Goal: Book appointment/travel/reservation

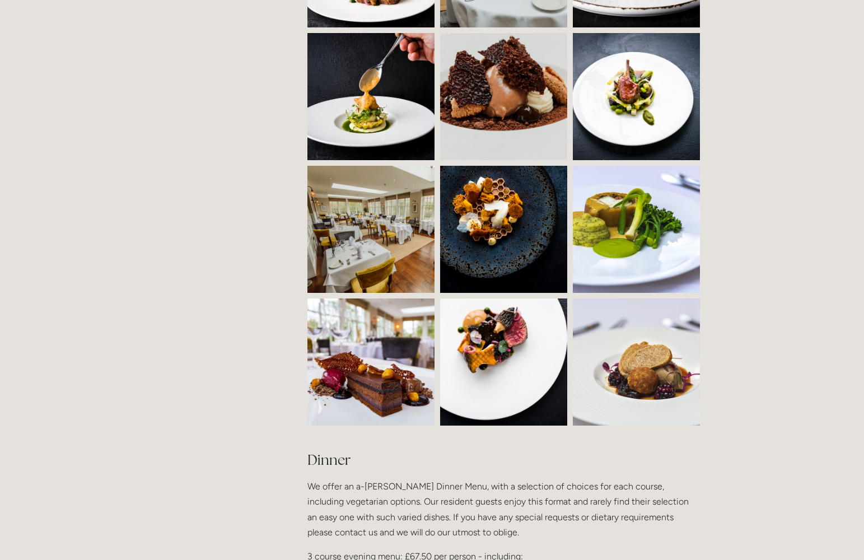
scroll to position [1025, 0]
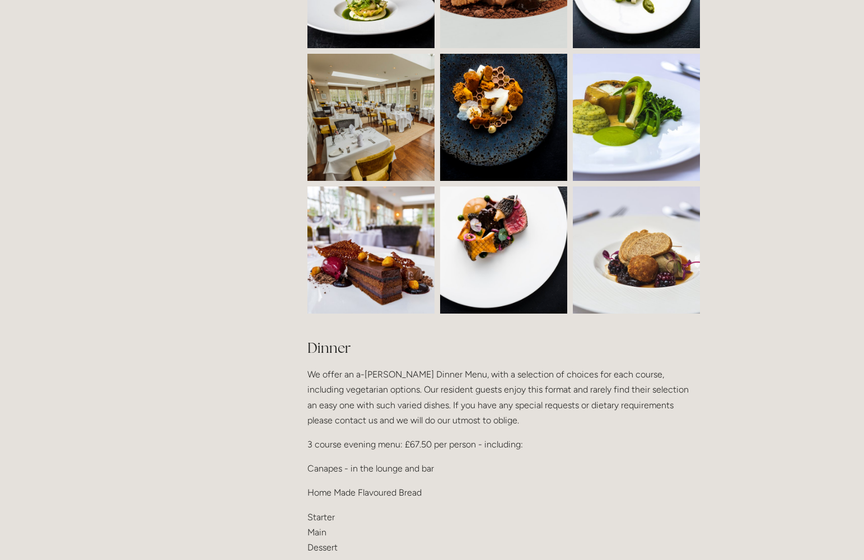
click at [383, 122] on img at bounding box center [403, 117] width 191 height 127
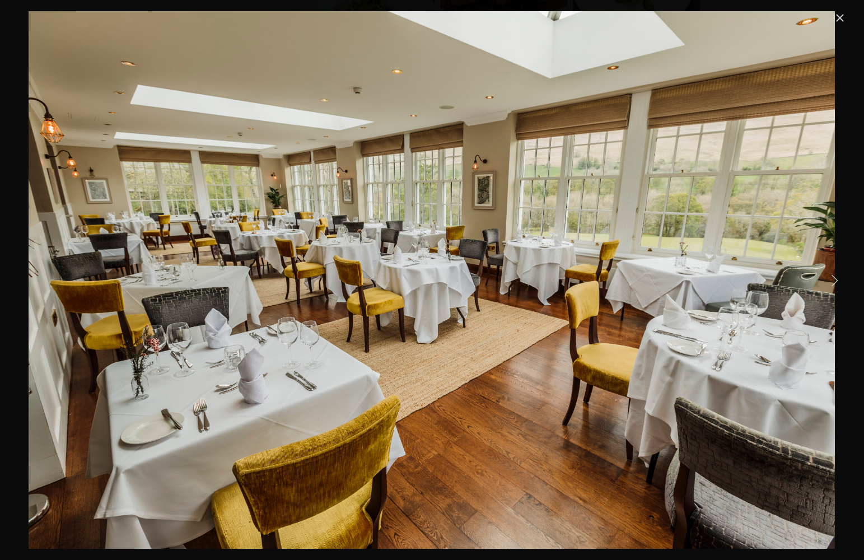
click at [842, 19] on link "Close" at bounding box center [840, 17] width 13 height 13
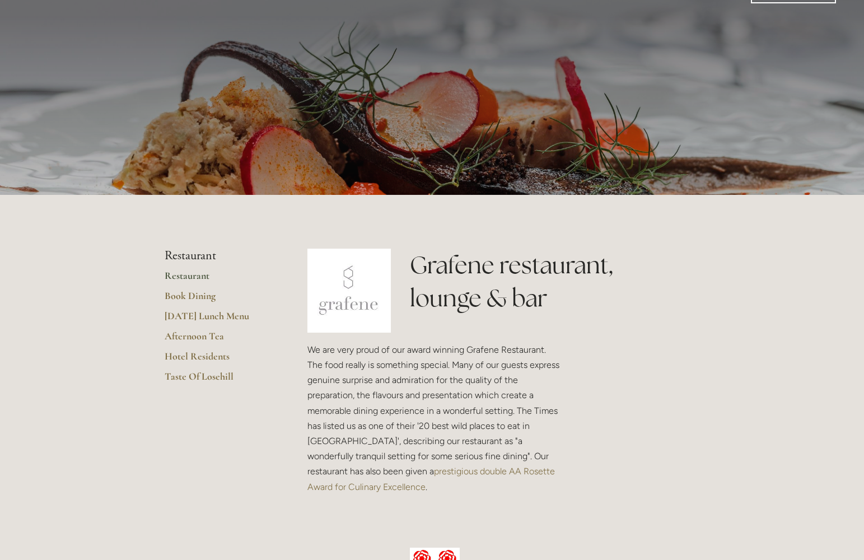
scroll to position [61, 0]
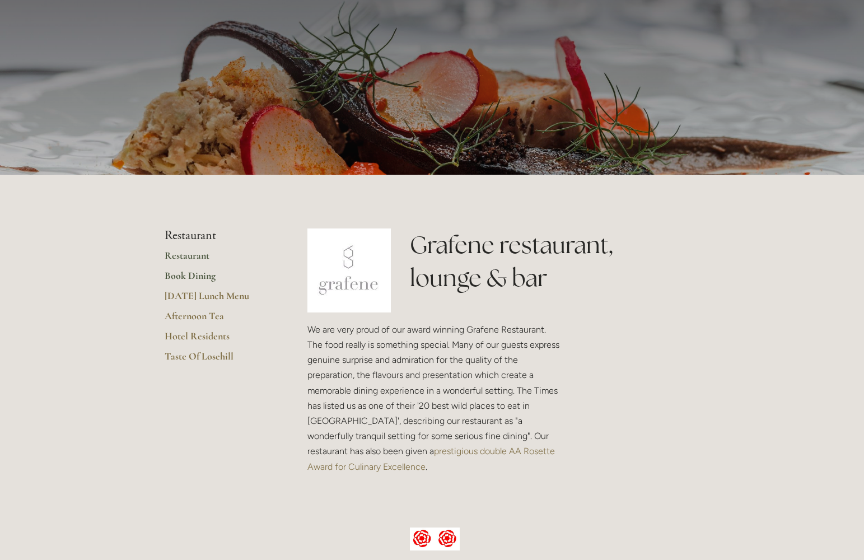
click at [190, 273] on link "Book Dining" at bounding box center [218, 279] width 107 height 20
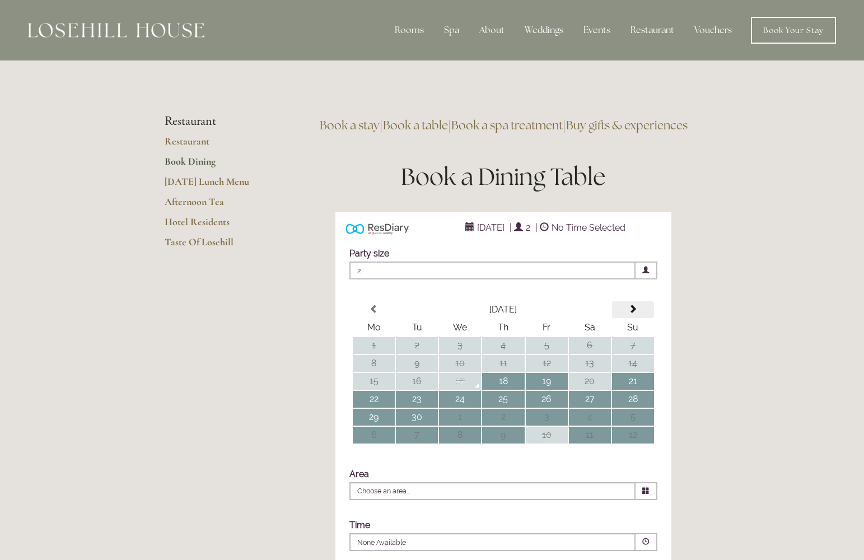
click at [634, 314] on span at bounding box center [633, 309] width 9 height 9
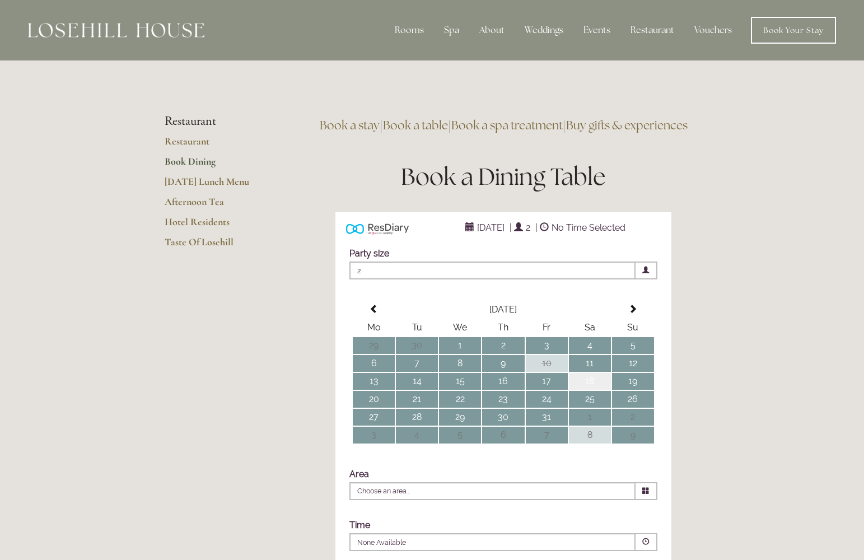
click at [592, 390] on td "18" at bounding box center [590, 381] width 42 height 17
click at [634, 390] on td "19" at bounding box center [633, 381] width 42 height 17
click at [593, 390] on td "18" at bounding box center [590, 381] width 42 height 17
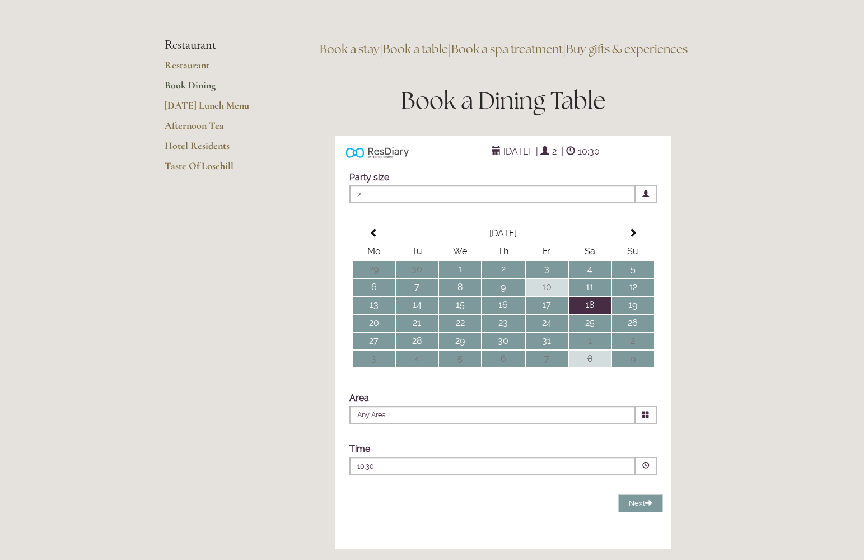
scroll to position [140, 0]
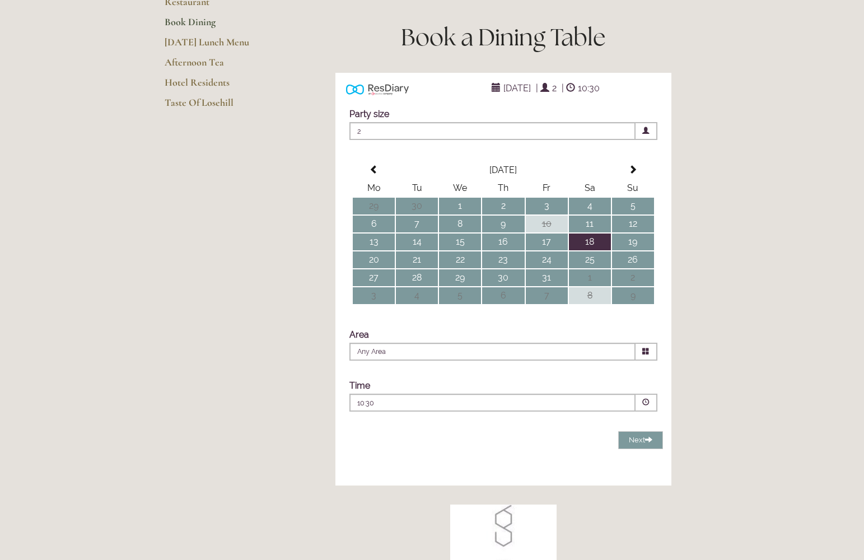
click at [645, 355] on icon at bounding box center [646, 351] width 7 height 7
drag, startPoint x: 412, startPoint y: 403, endPoint x: 439, endPoint y: 409, distance: 27.6
click at [412, 389] on li "Restaurant" at bounding box center [499, 382] width 298 height 14
type input "Restaurant"
drag, startPoint x: 557, startPoint y: 423, endPoint x: 569, endPoint y: 427, distance: 12.4
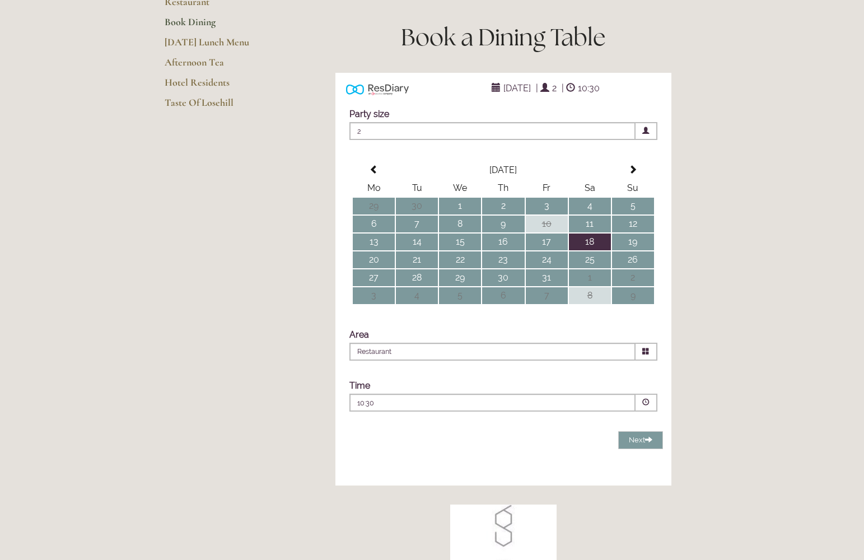
click at [557, 408] on p "10:30" at bounding box center [458, 403] width 203 height 10
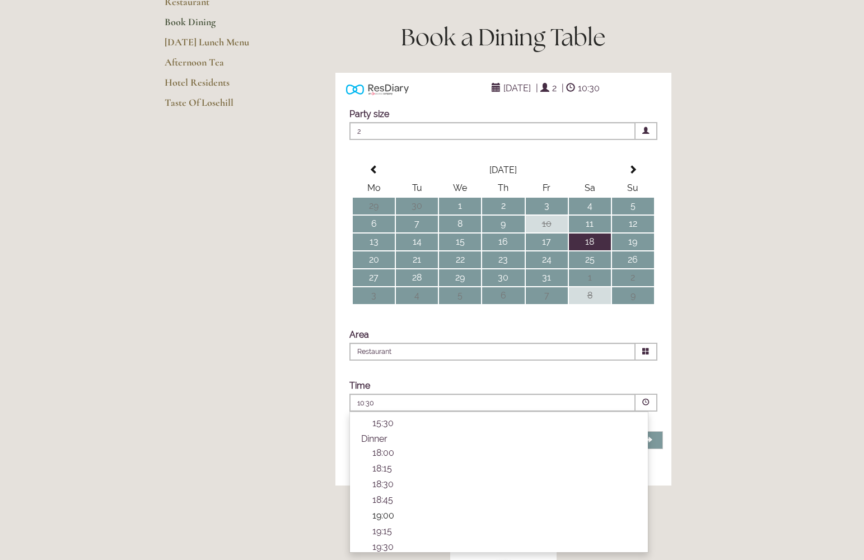
scroll to position [352, 0]
click at [405, 506] on p "19:00" at bounding box center [505, 501] width 264 height 11
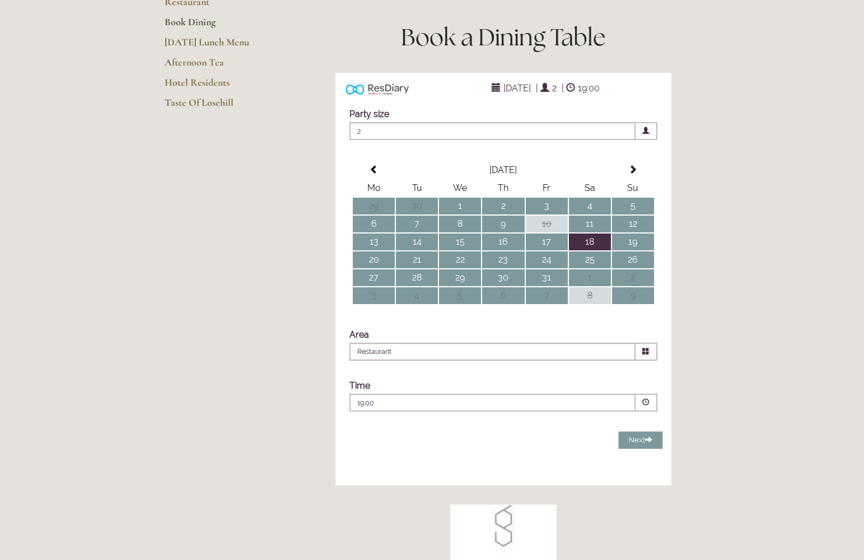
scroll to position [287, 0]
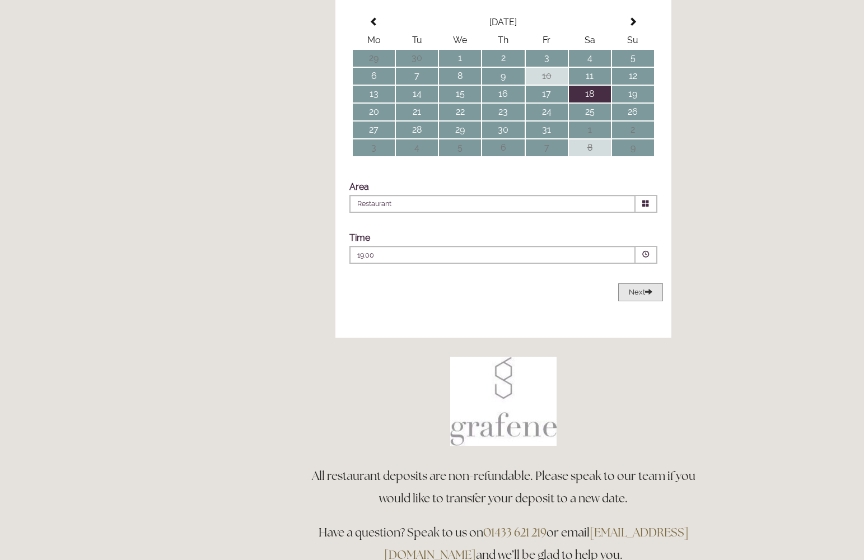
click at [643, 302] on button "Next Loading..." at bounding box center [641, 292] width 45 height 18
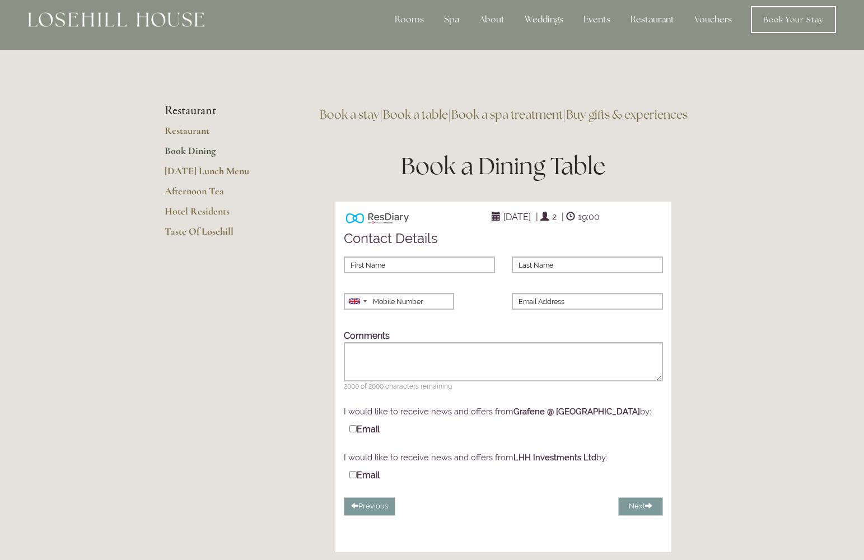
scroll to position [4, 0]
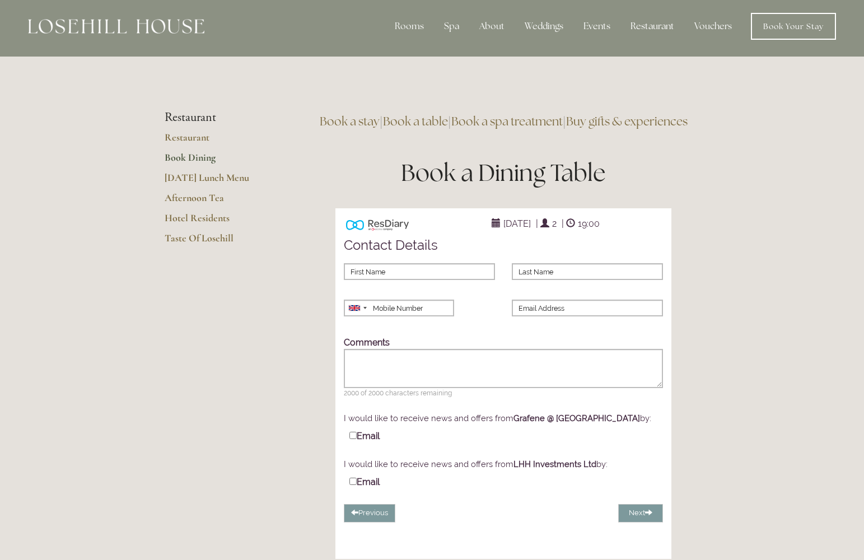
click at [380, 119] on link "Book a stay" at bounding box center [350, 121] width 60 height 15
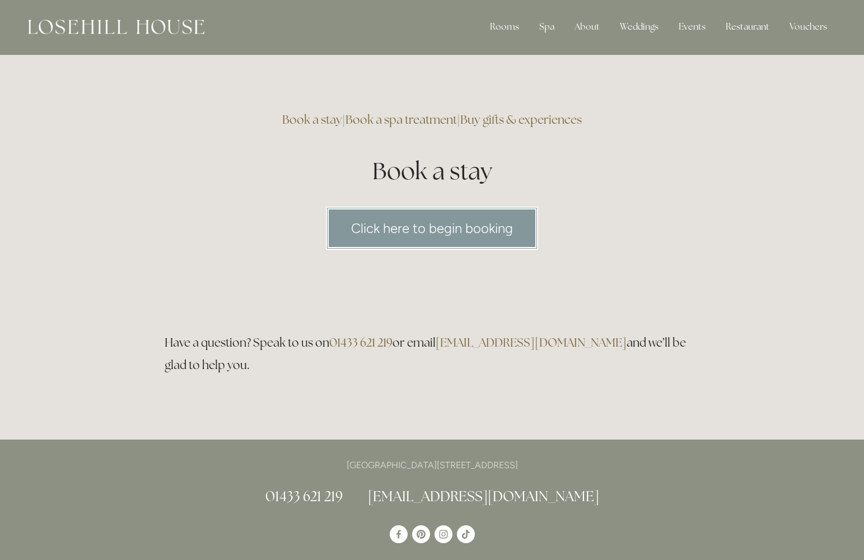
click at [435, 232] on html "Rooms Rooms Your Stay Book a stay Offers Spa Spa About" at bounding box center [432, 549] width 864 height 1100
click at [426, 226] on link "Click here to begin booking" at bounding box center [432, 227] width 212 height 43
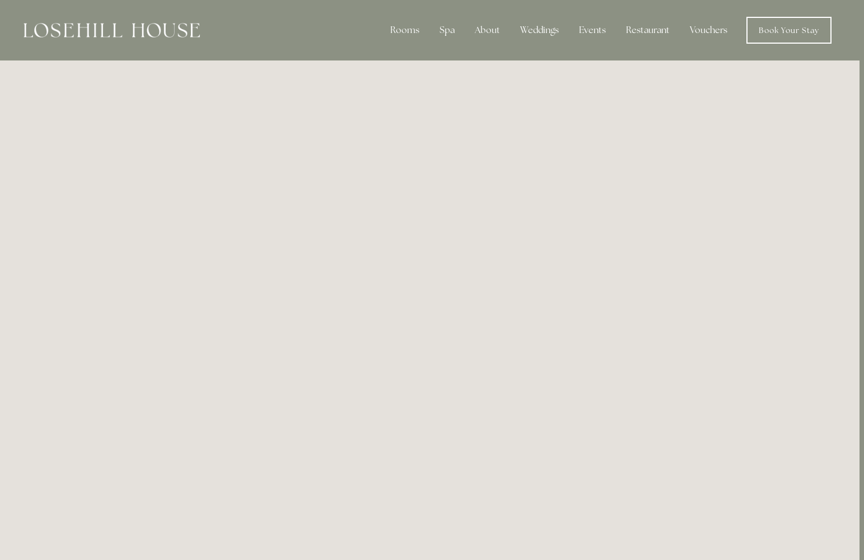
scroll to position [0, 4]
click at [129, 27] on img at bounding box center [112, 30] width 176 height 15
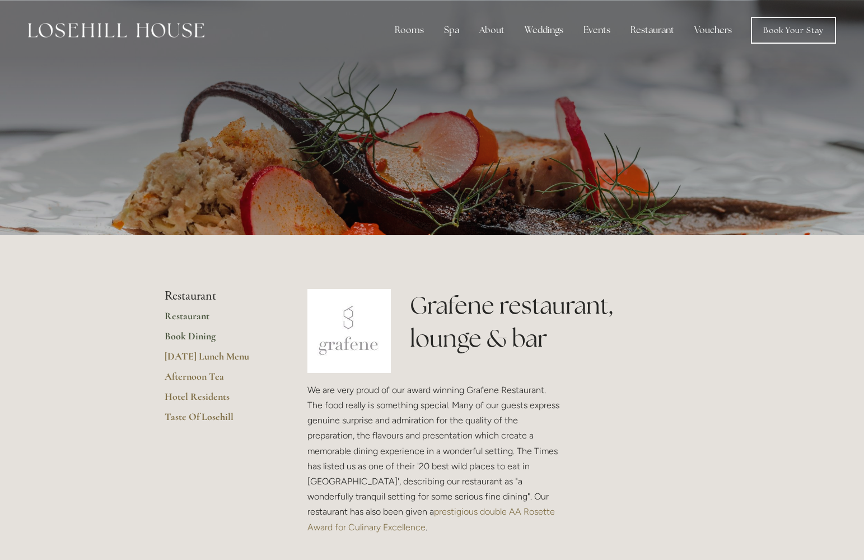
click at [204, 337] on link "Book Dining" at bounding box center [218, 340] width 107 height 20
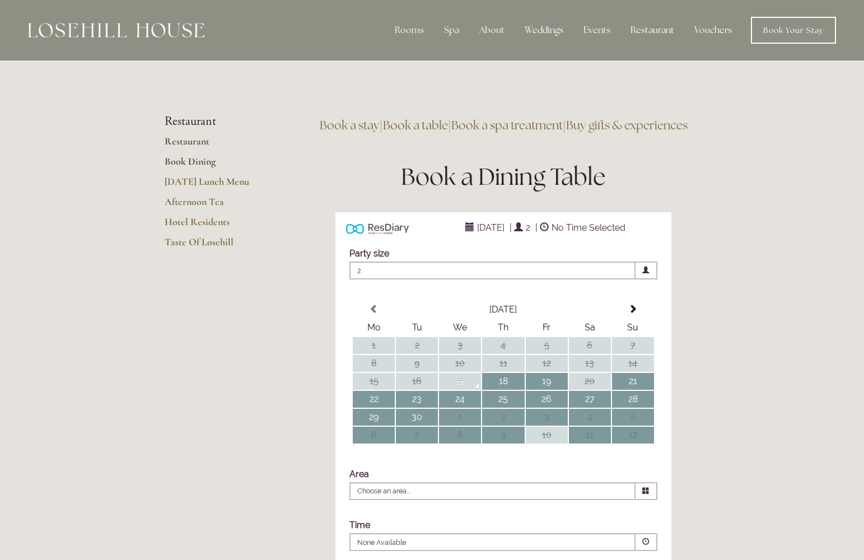
click at [199, 139] on link "Restaurant" at bounding box center [218, 145] width 107 height 20
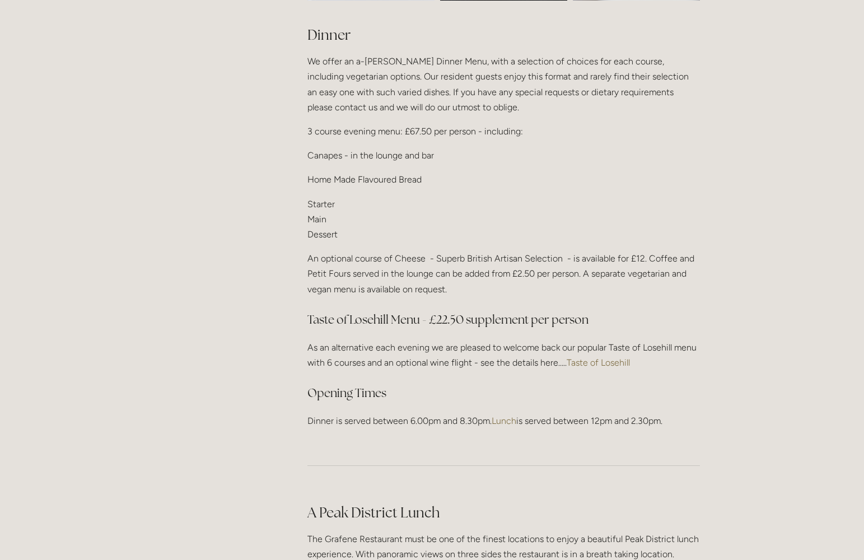
scroll to position [1340, 0]
click at [590, 356] on link "Taste of Losehill" at bounding box center [598, 361] width 63 height 11
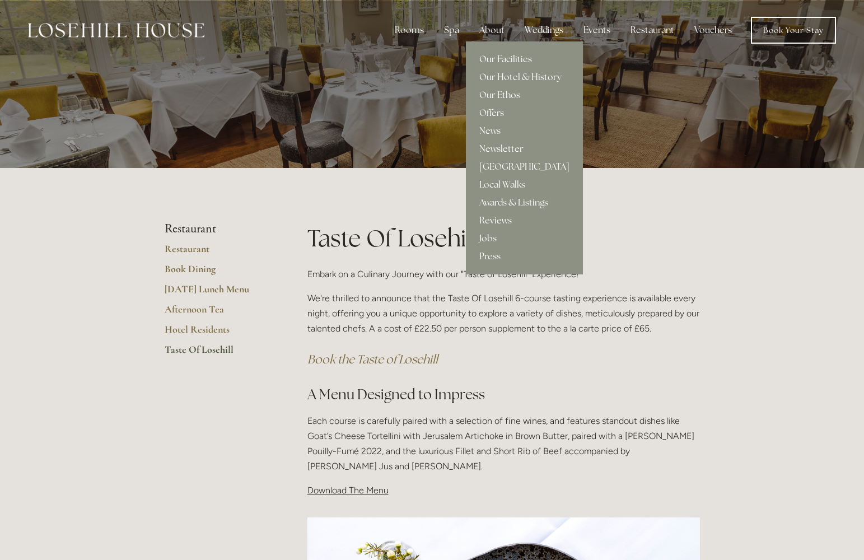
click at [510, 55] on link "Our Facilities" at bounding box center [524, 59] width 117 height 18
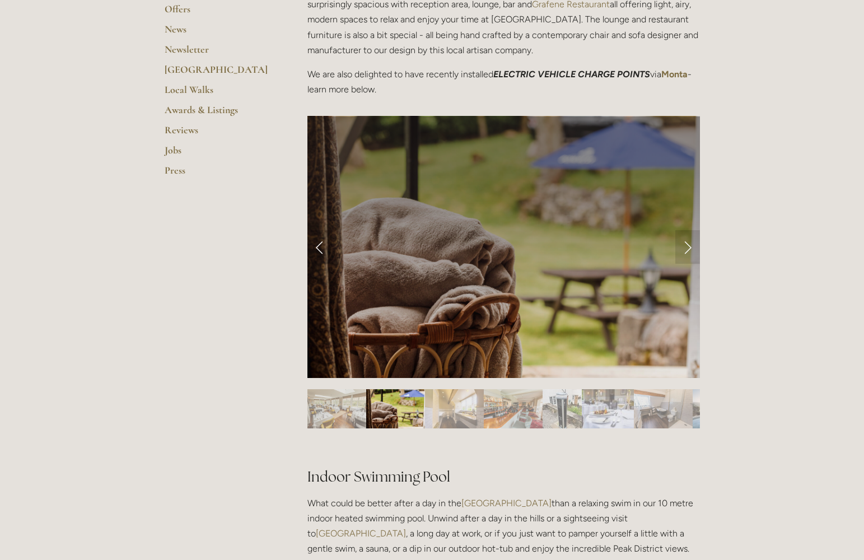
scroll to position [365, 0]
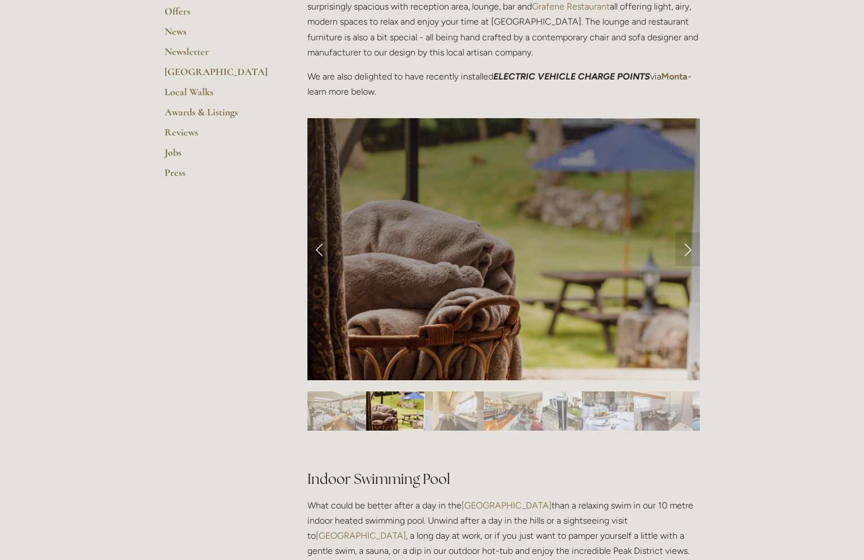
click at [667, 415] on img "Slide 7" at bounding box center [663, 411] width 59 height 39
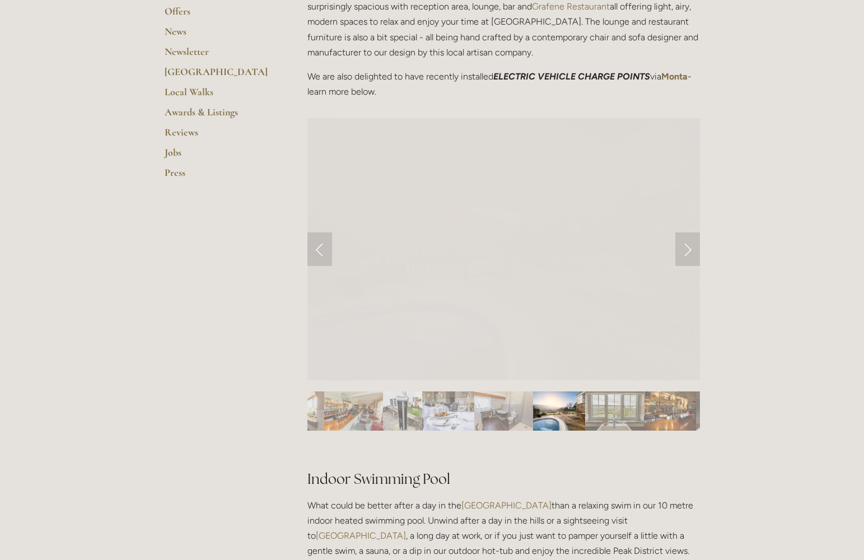
click at [556, 416] on div at bounding box center [814, 411] width 1332 height 39
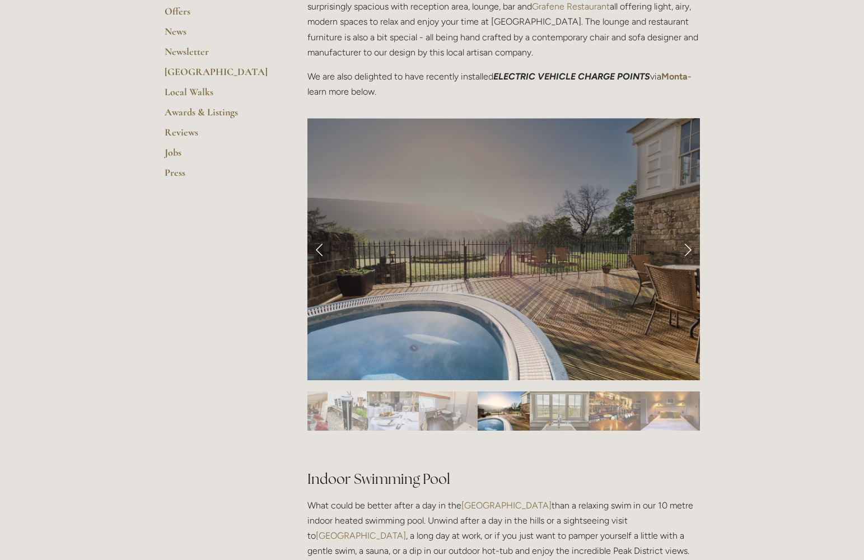
click at [689, 250] on link "Next Slide" at bounding box center [688, 250] width 25 height 34
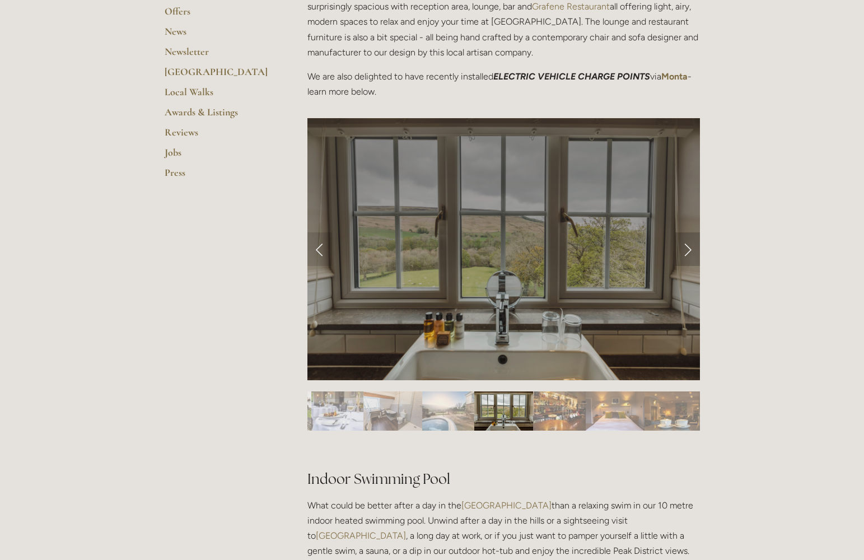
click at [686, 248] on link "Next Slide" at bounding box center [688, 250] width 25 height 34
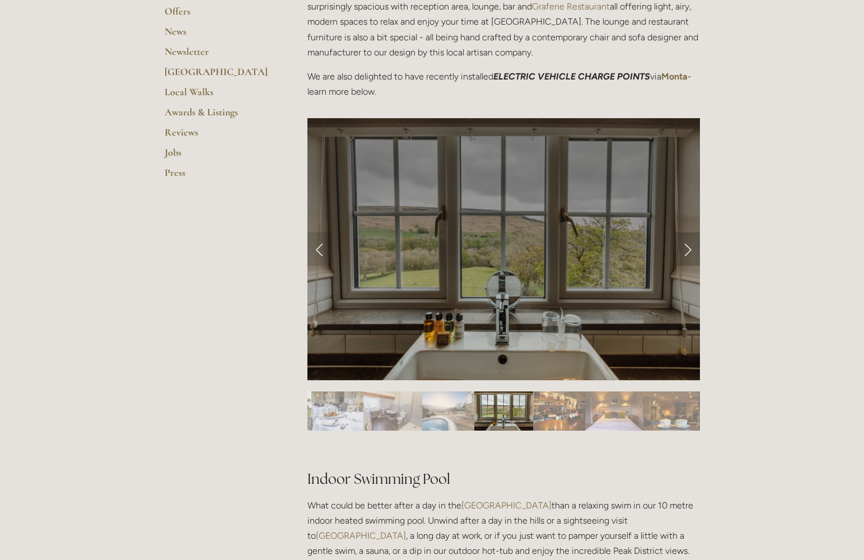
click at [687, 249] on link "Next Slide" at bounding box center [688, 250] width 25 height 34
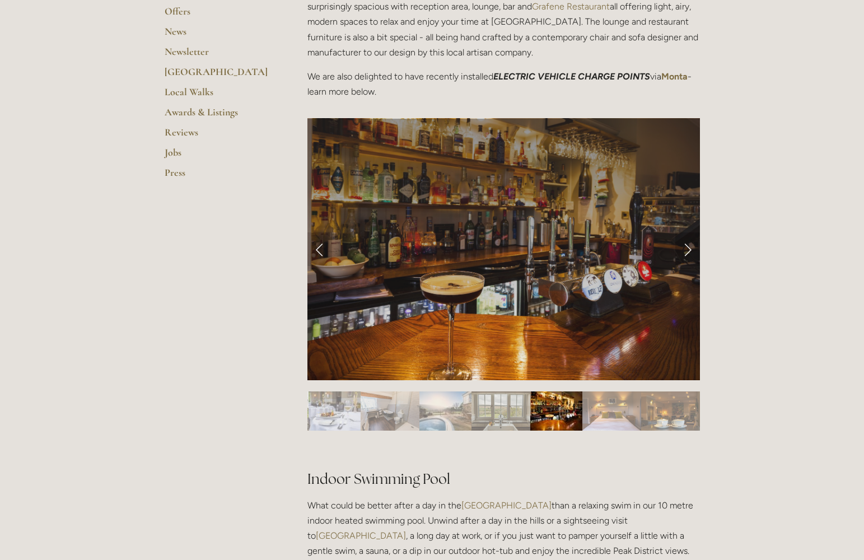
click at [690, 248] on link "Next Slide" at bounding box center [688, 250] width 25 height 34
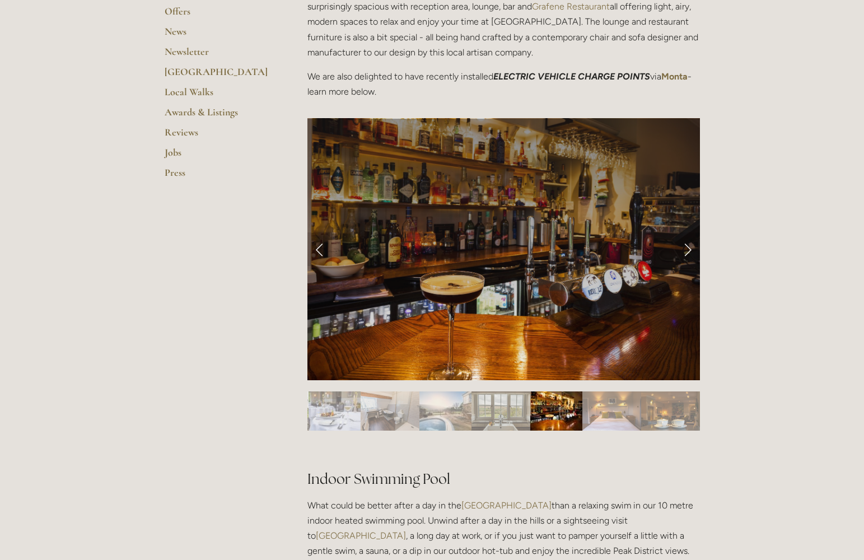
click at [613, 414] on img "Slide 11" at bounding box center [612, 411] width 59 height 39
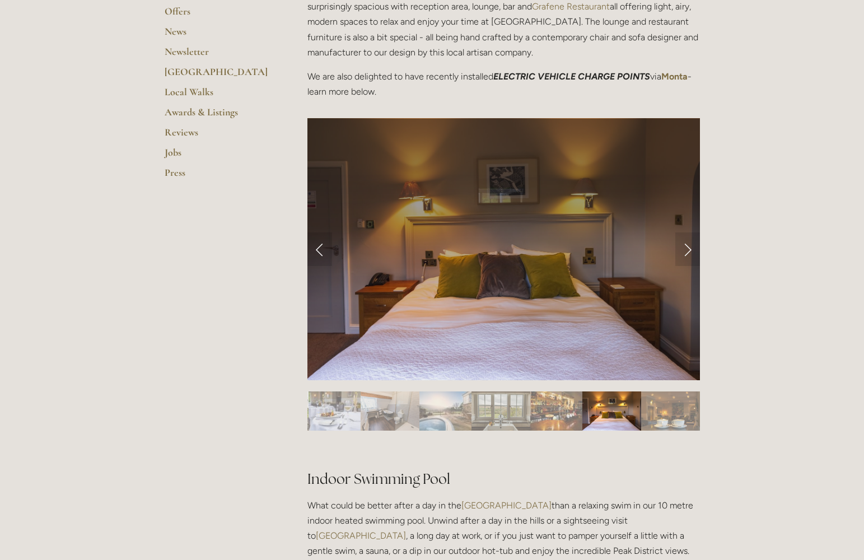
drag, startPoint x: 675, startPoint y: 412, endPoint x: 669, endPoint y: 413, distance: 5.7
drag, startPoint x: 484, startPoint y: 417, endPoint x: 427, endPoint y: 421, distance: 56.7
click at [482, 417] on img "Slide 9" at bounding box center [501, 411] width 59 height 39
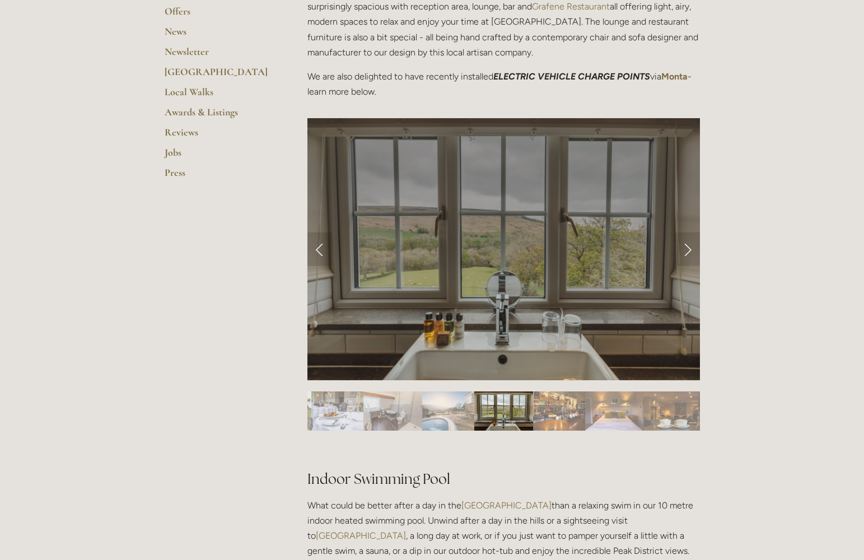
click at [443, 415] on img "Slide 8" at bounding box center [448, 411] width 52 height 39
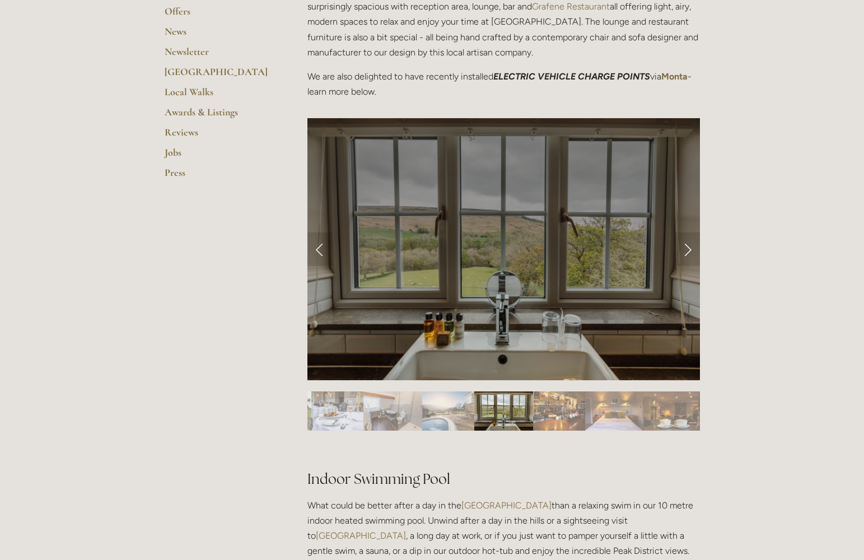
click at [386, 416] on img "Slide 7" at bounding box center [393, 411] width 59 height 39
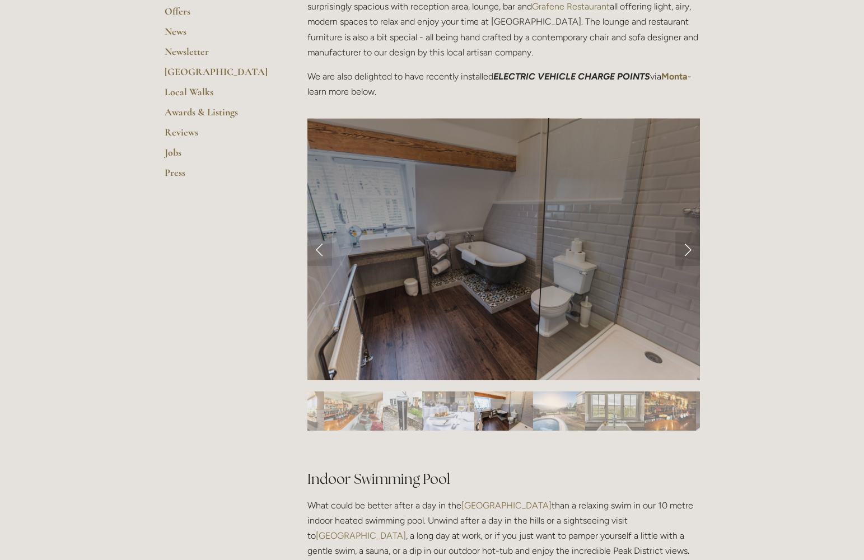
click at [354, 413] on img "Slide 4" at bounding box center [353, 411] width 59 height 39
drag, startPoint x: 411, startPoint y: 413, endPoint x: 457, endPoint y: 412, distance: 45.4
click at [411, 413] on img "Slide 5" at bounding box center [402, 411] width 39 height 39
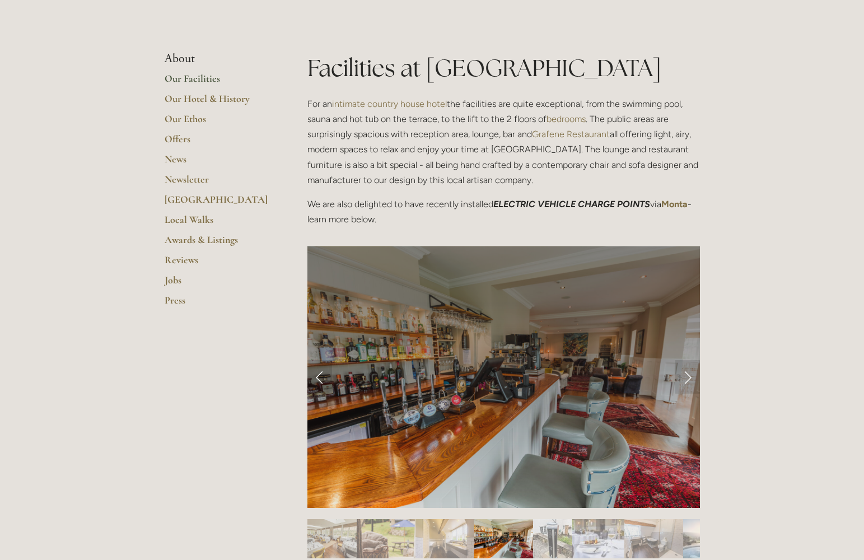
scroll to position [412, 0]
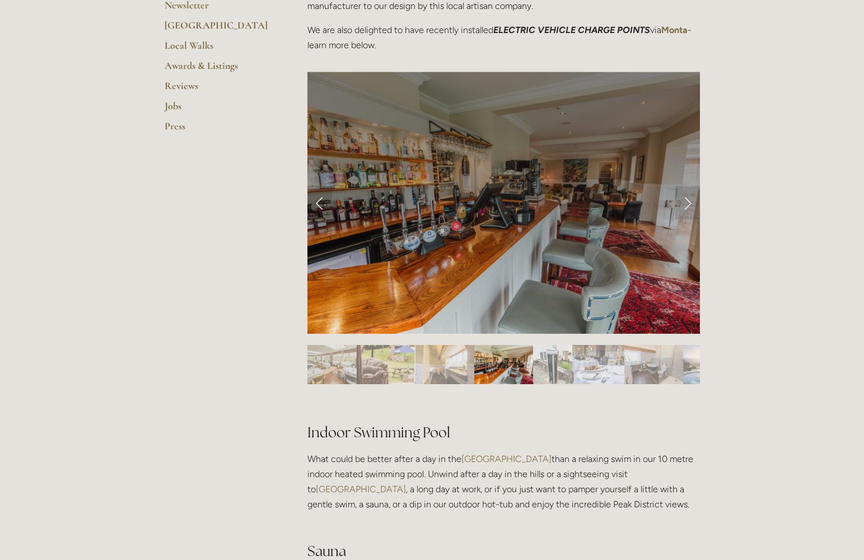
click at [692, 363] on img "Slide 8" at bounding box center [710, 364] width 52 height 39
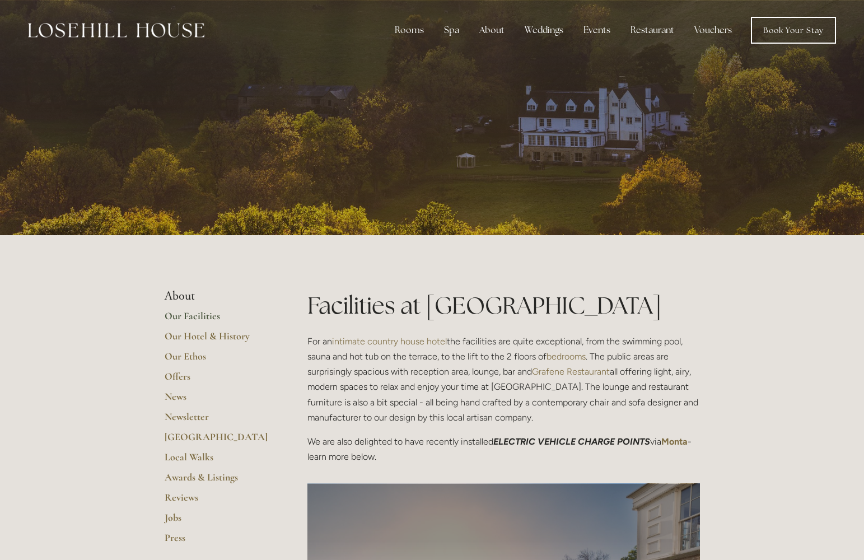
scroll to position [0, 0]
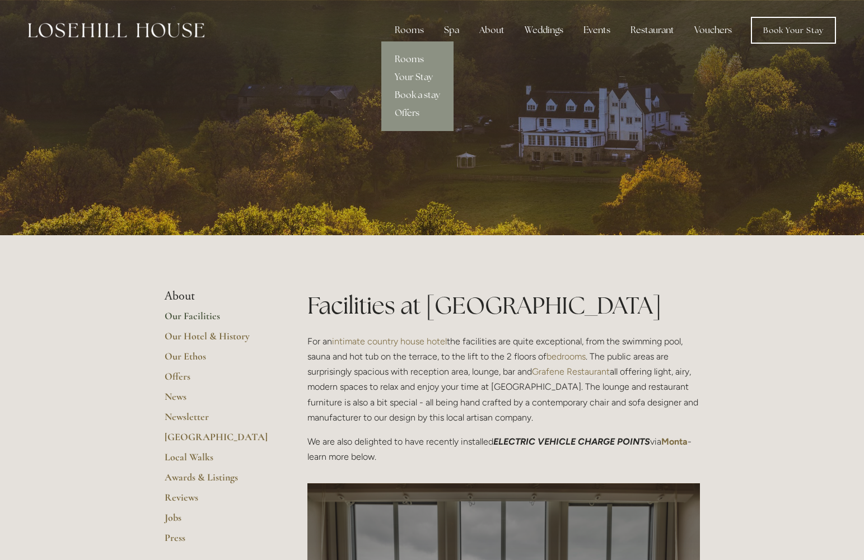
click at [415, 60] on link "Rooms" at bounding box center [418, 59] width 72 height 18
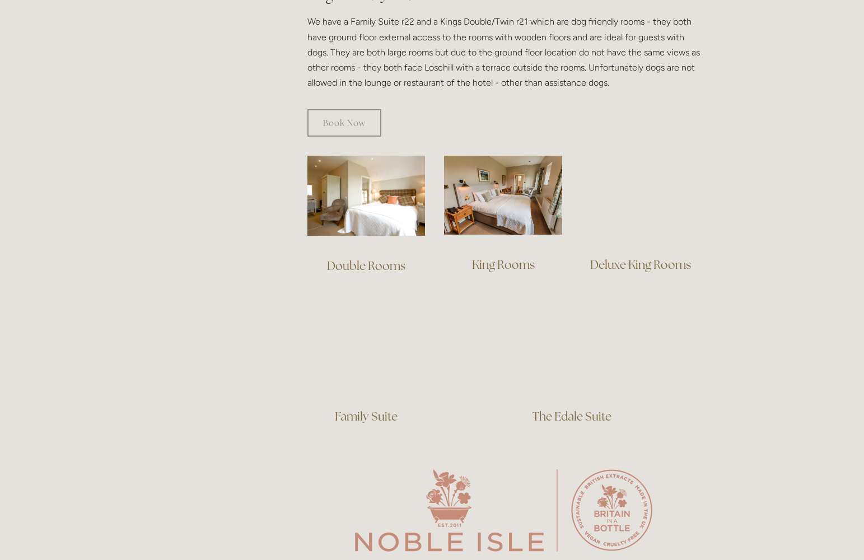
scroll to position [619, 0]
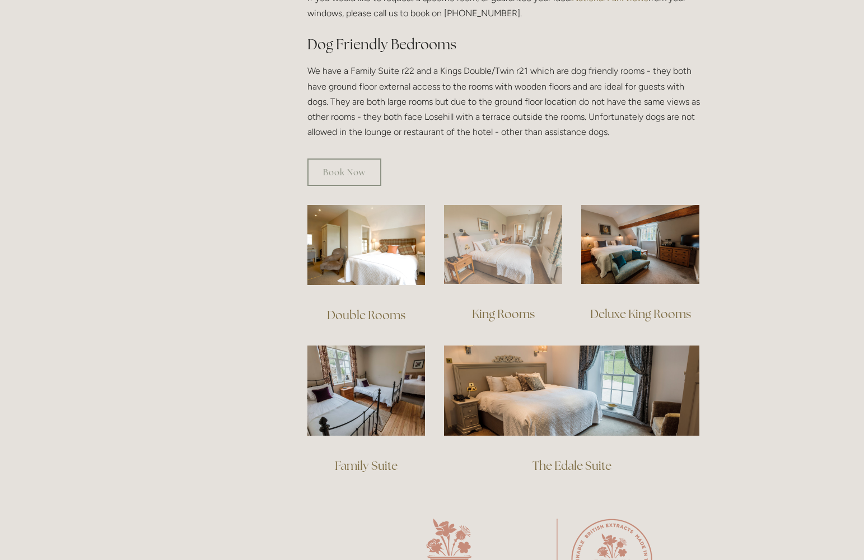
click at [503, 229] on img at bounding box center [503, 244] width 118 height 79
